Goal: Task Accomplishment & Management: Use online tool/utility

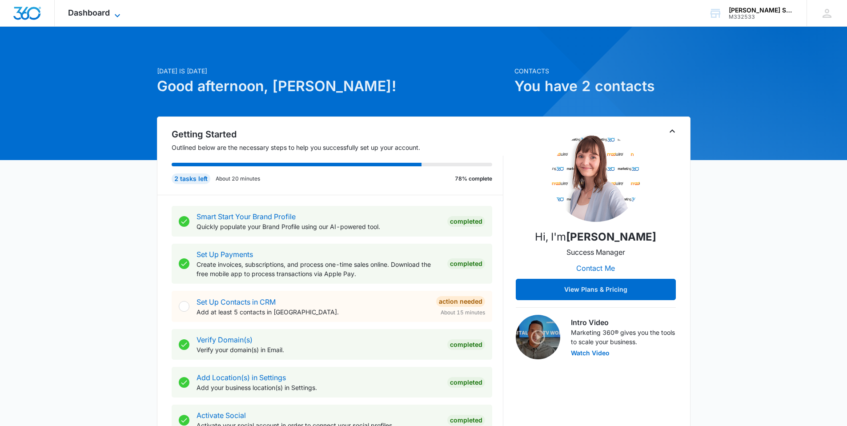
click at [98, 15] on span "Dashboard" at bounding box center [89, 12] width 42 height 9
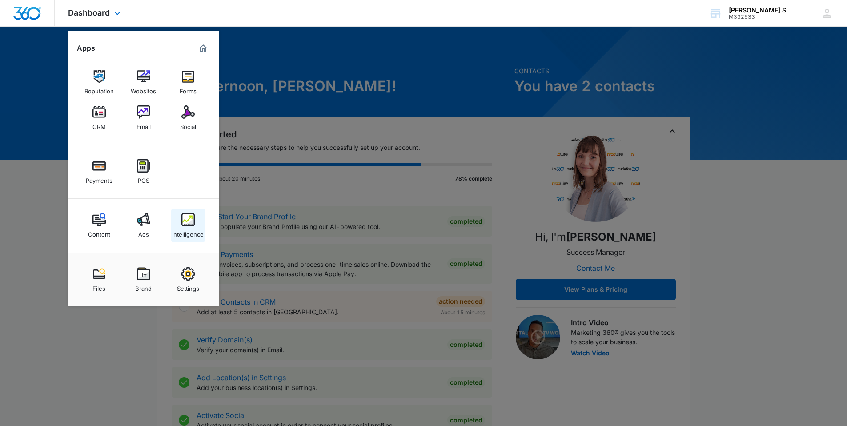
click at [179, 225] on link "Intelligence" at bounding box center [188, 226] width 34 height 34
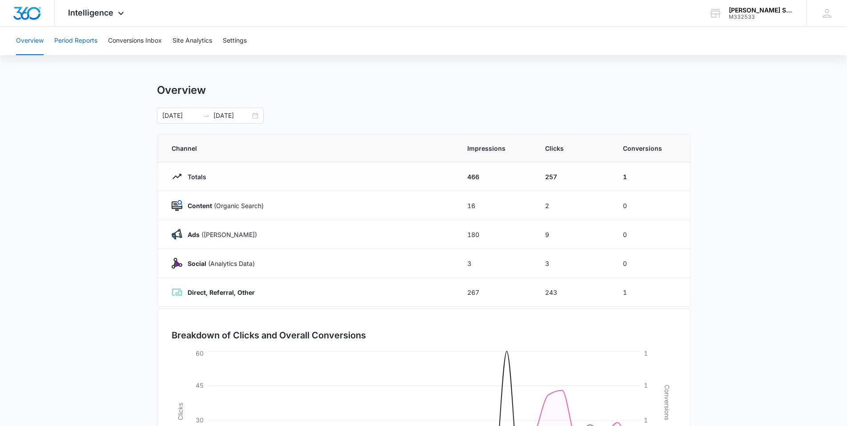
click at [76, 36] on button "Period Reports" at bounding box center [75, 41] width 43 height 28
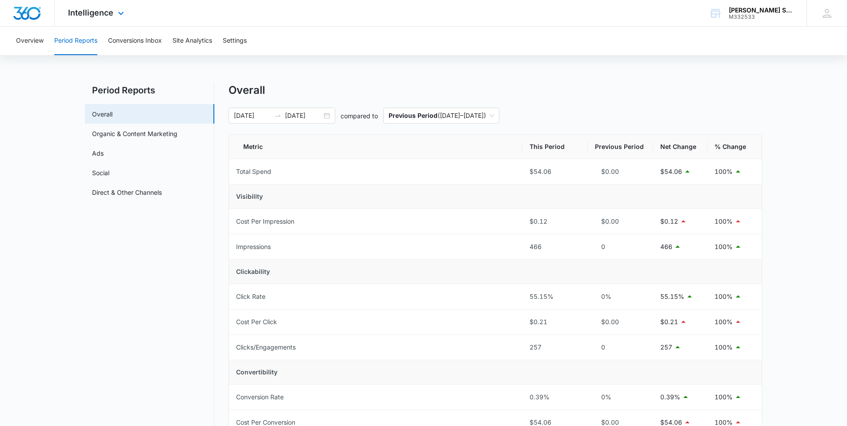
click at [107, 17] on div "Intelligence Apps Reputation Websites Forms CRM Email Social Payments POS Conte…" at bounding box center [97, 13] width 85 height 26
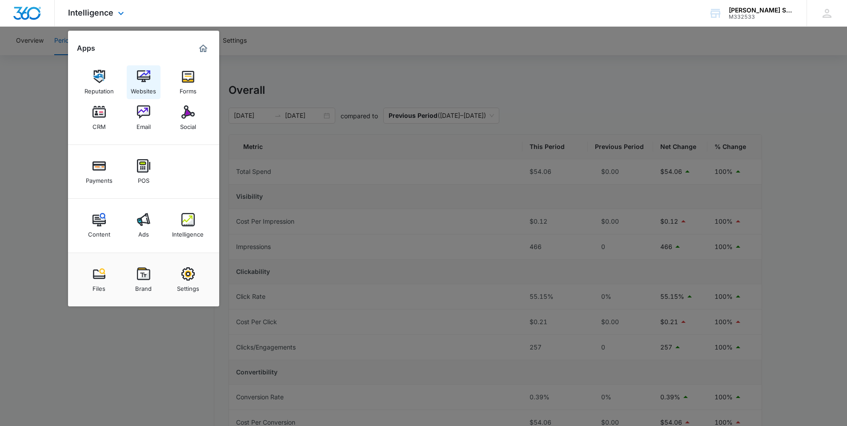
click at [149, 78] on img at bounding box center [143, 76] width 13 height 13
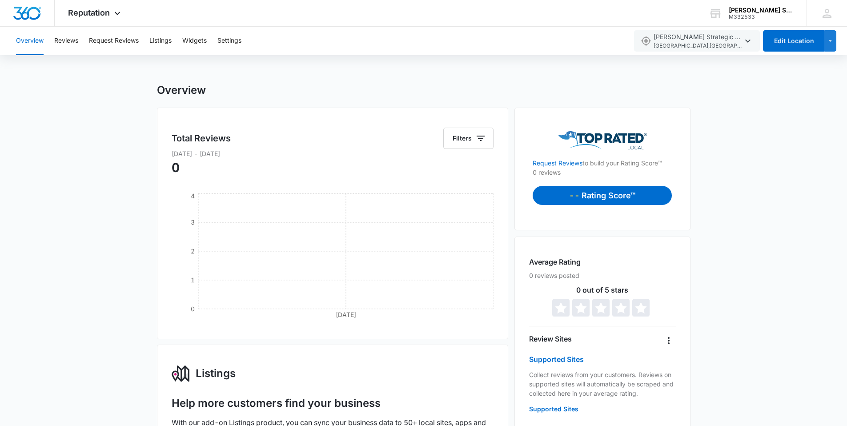
drag, startPoint x: 603, startPoint y: 194, endPoint x: 632, endPoint y: 189, distance: 29.4
click at [603, 194] on p "Rating Score™" at bounding box center [609, 195] width 54 height 12
click at [611, 140] on img at bounding box center [602, 140] width 89 height 18
click at [566, 163] on link "Request Reviews" at bounding box center [558, 163] width 50 height 8
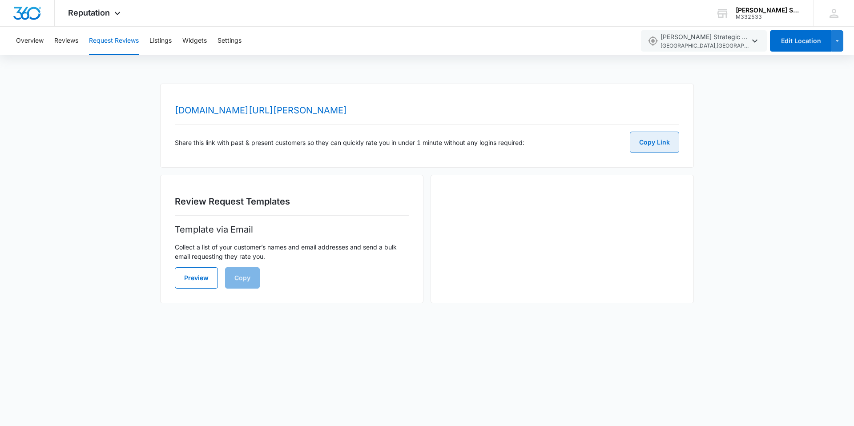
click at [655, 143] on button "Copy Link" at bounding box center [654, 142] width 49 height 21
